Goal: Information Seeking & Learning: Learn about a topic

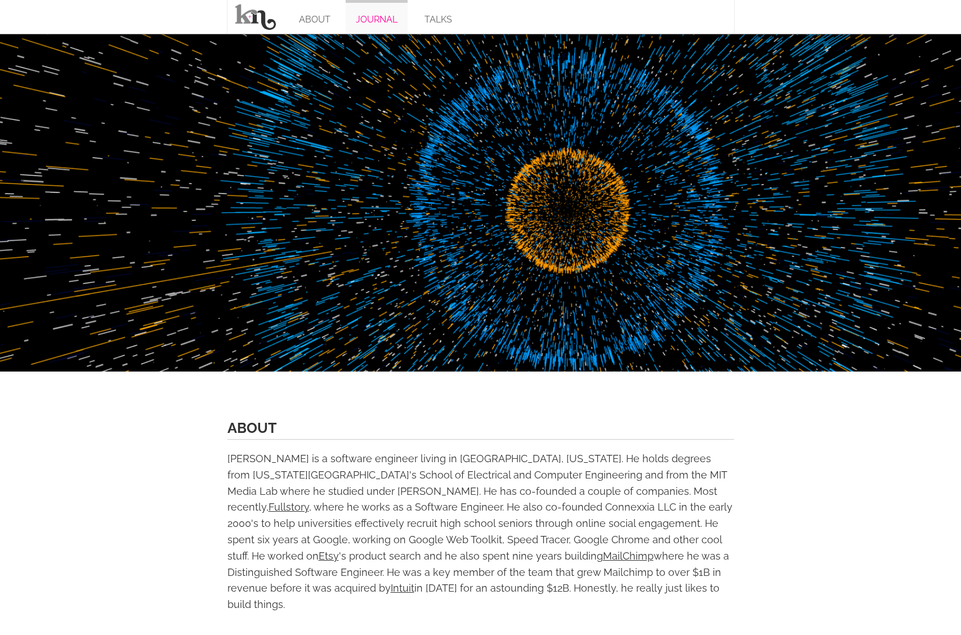
click at [376, 17] on span "JOURNAL" at bounding box center [377, 19] width 42 height 11
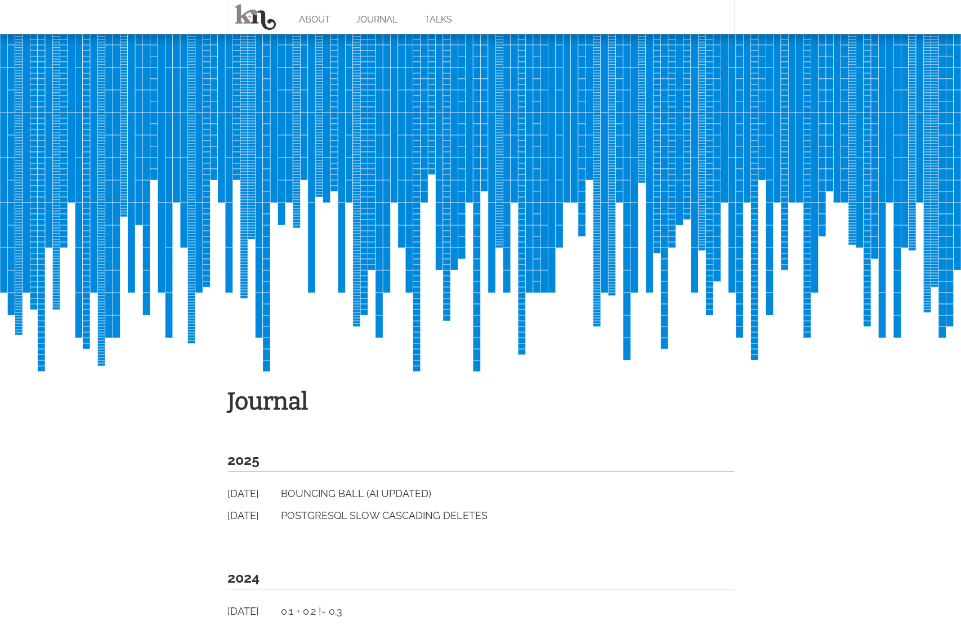
click at [384, 515] on span "PostgreSQL Slow Cascading Deletes" at bounding box center [384, 515] width 207 height 12
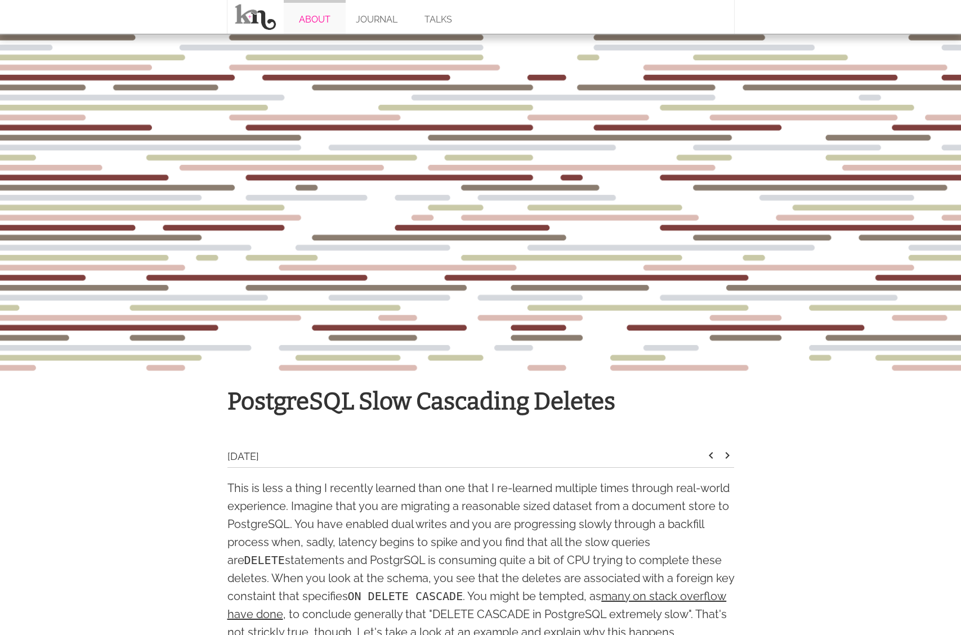
click at [314, 17] on span "ABOUT" at bounding box center [315, 19] width 32 height 11
